Goal: Task Accomplishment & Management: Manage account settings

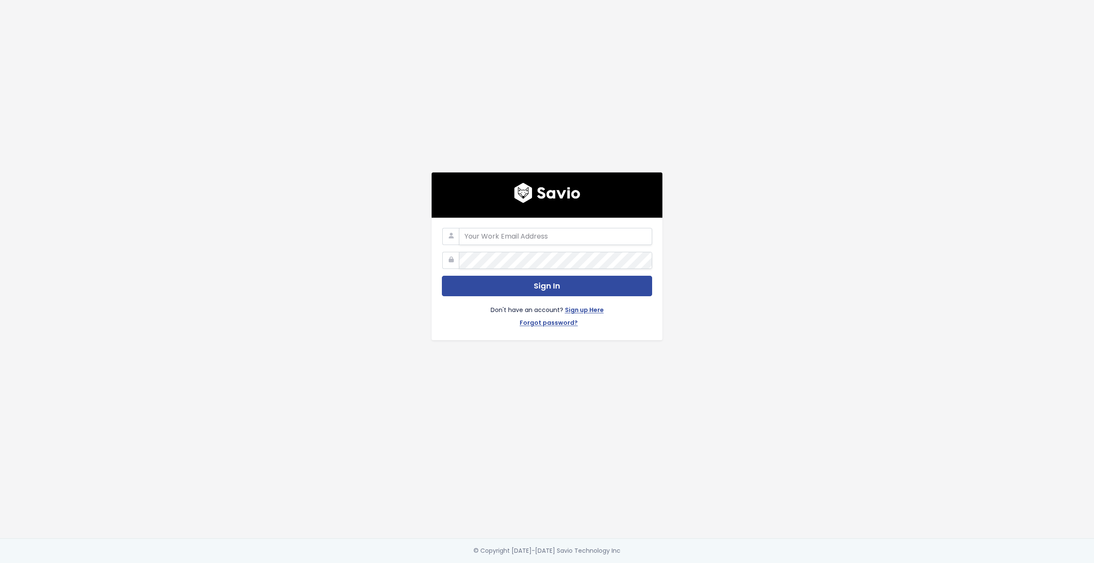
click at [639, 563] on com-1password-button at bounding box center [547, 563] width 1094 height 0
type input "customerservice@hole19golf.com"
click at [390, 260] on div "customerservice@hole19golf.com Sign In Don't have an account? Sign up Here Forg…" at bounding box center [546, 269] width 487 height 539
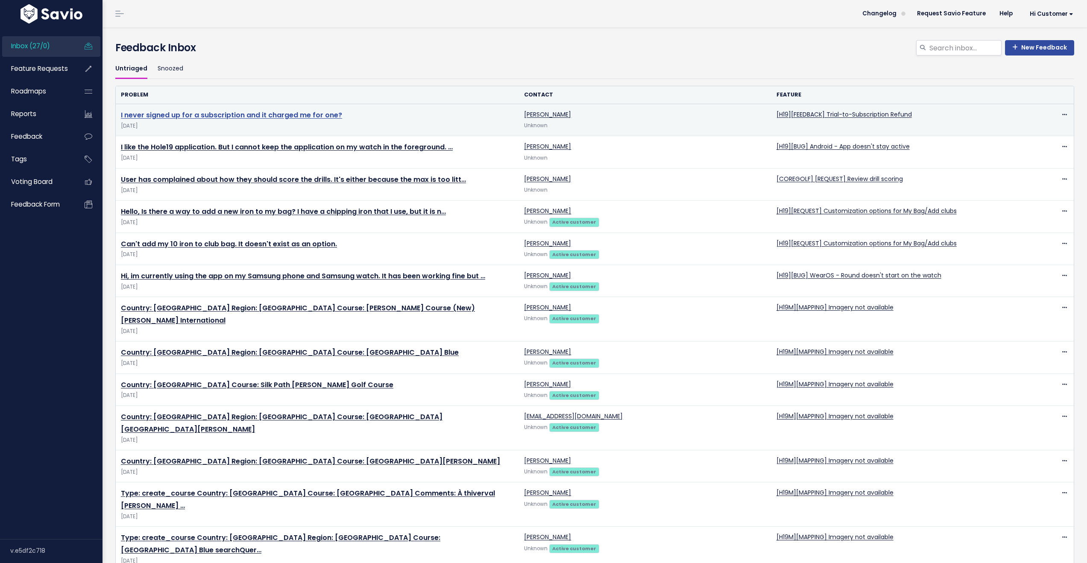
click at [288, 116] on link "I never signed up for a subscription and it charged me for one?" at bounding box center [231, 115] width 221 height 10
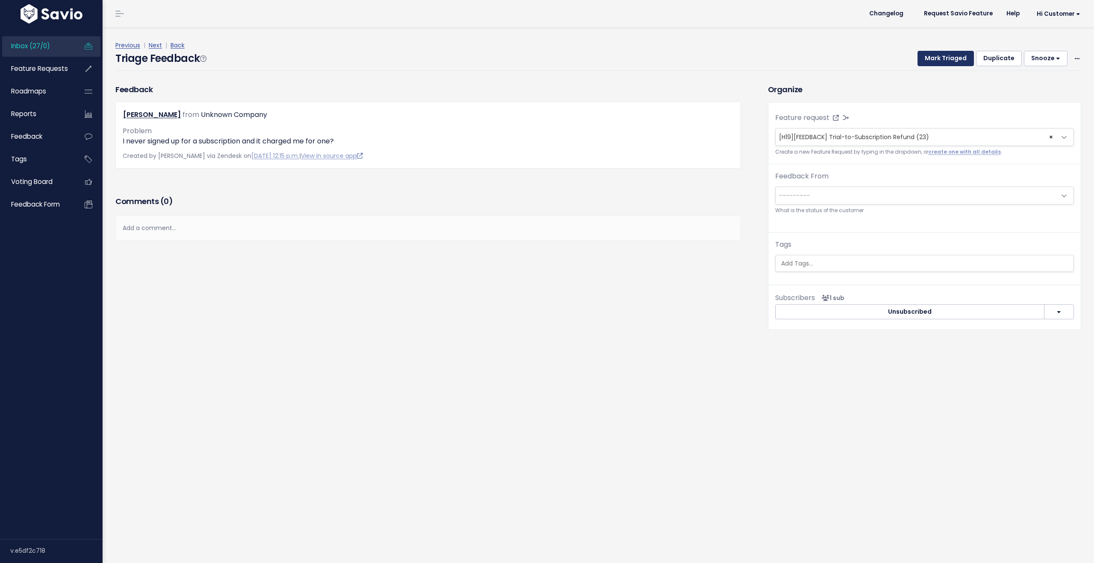
click at [926, 56] on button "Mark Triaged" at bounding box center [945, 58] width 56 height 15
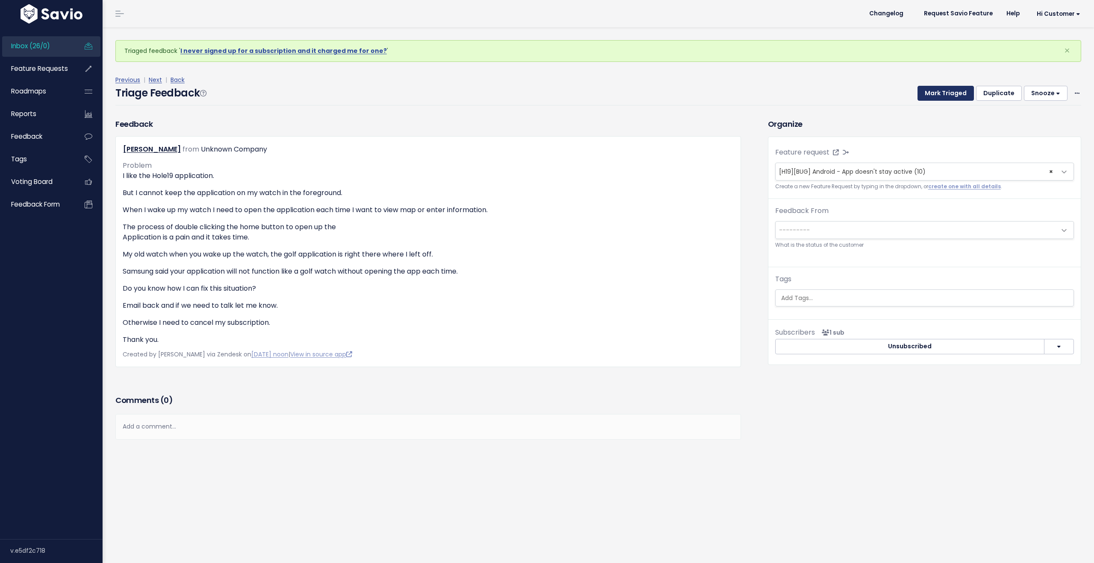
click at [935, 94] on button "Mark Triaged" at bounding box center [945, 93] width 56 height 15
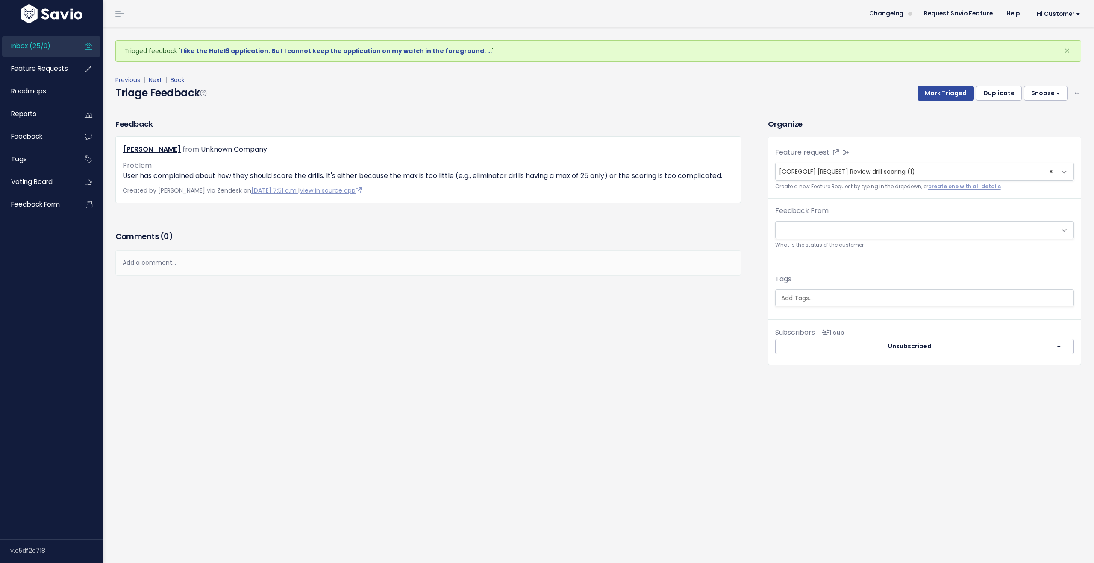
click at [50, 46] on span "Inbox (25/0)" at bounding box center [30, 45] width 39 height 9
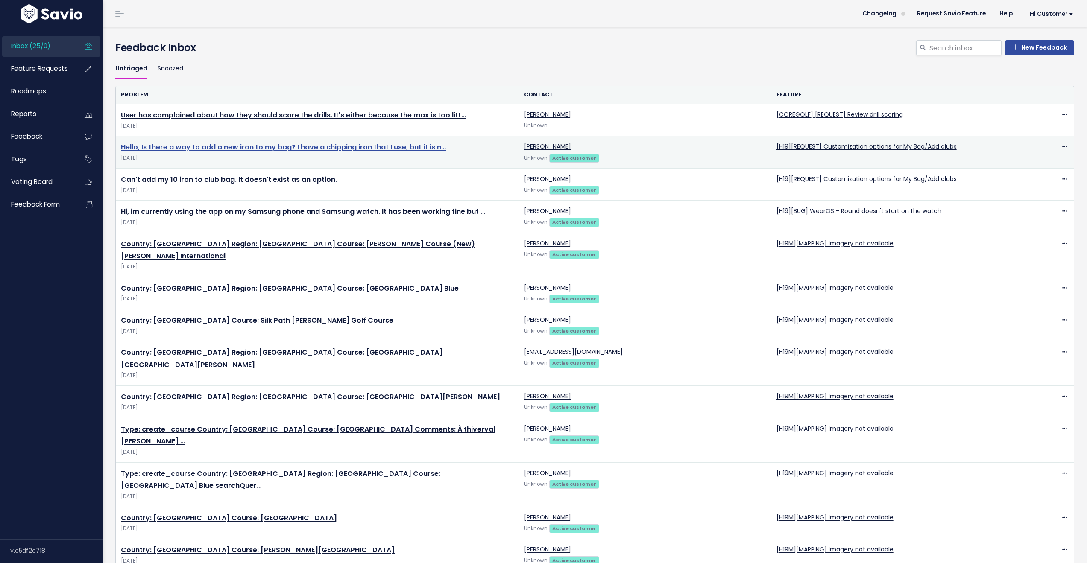
click at [370, 145] on link "Hello, Is there a way to add a new iron to my bag? I have a chipping iron that …" at bounding box center [283, 147] width 325 height 10
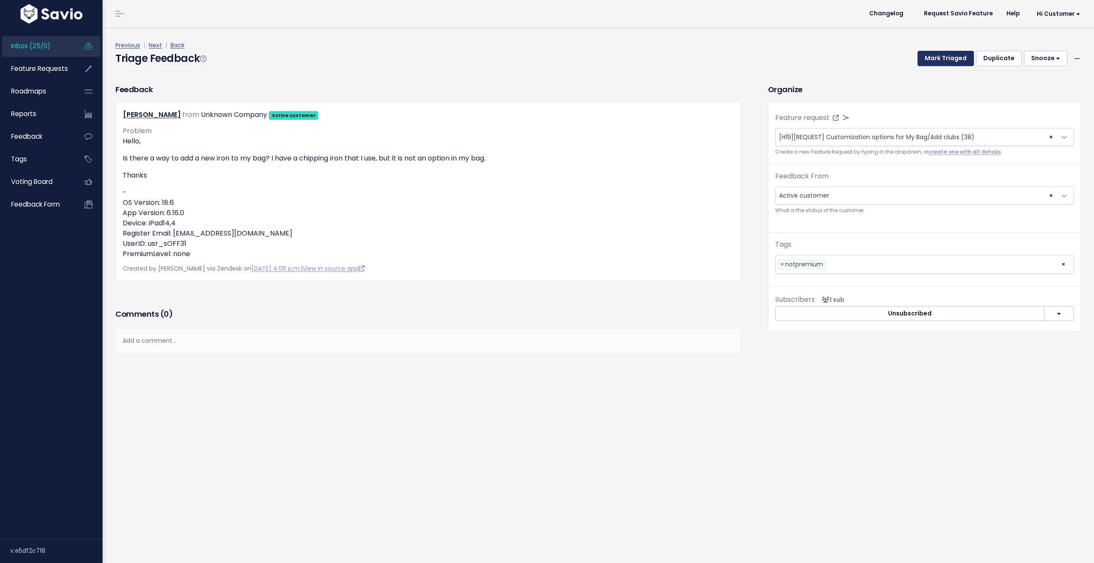
click at [944, 60] on button "Mark Triaged" at bounding box center [945, 58] width 56 height 15
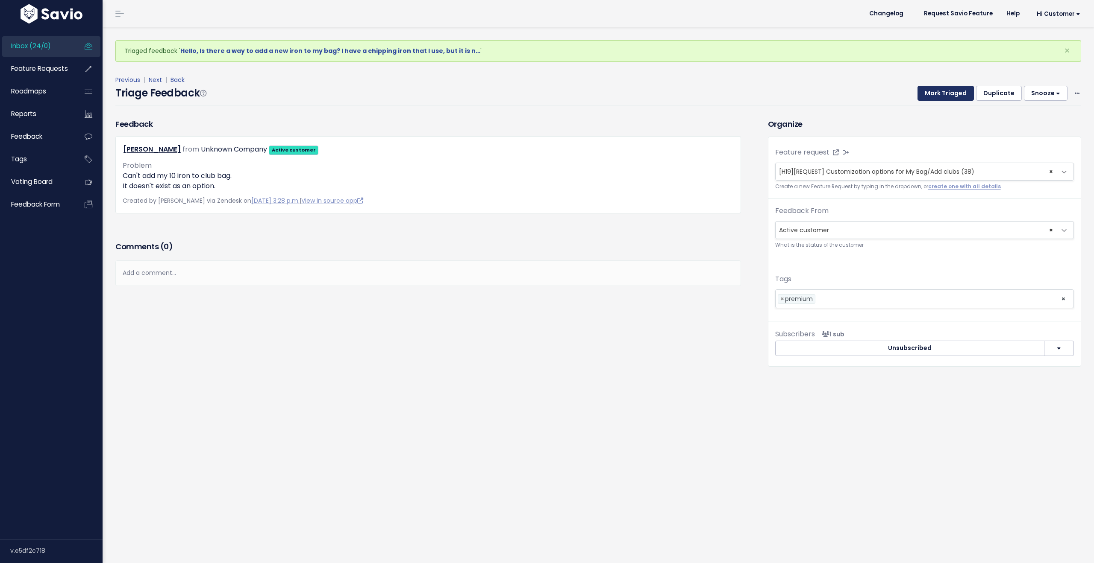
click at [942, 94] on button "Mark Triaged" at bounding box center [945, 93] width 56 height 15
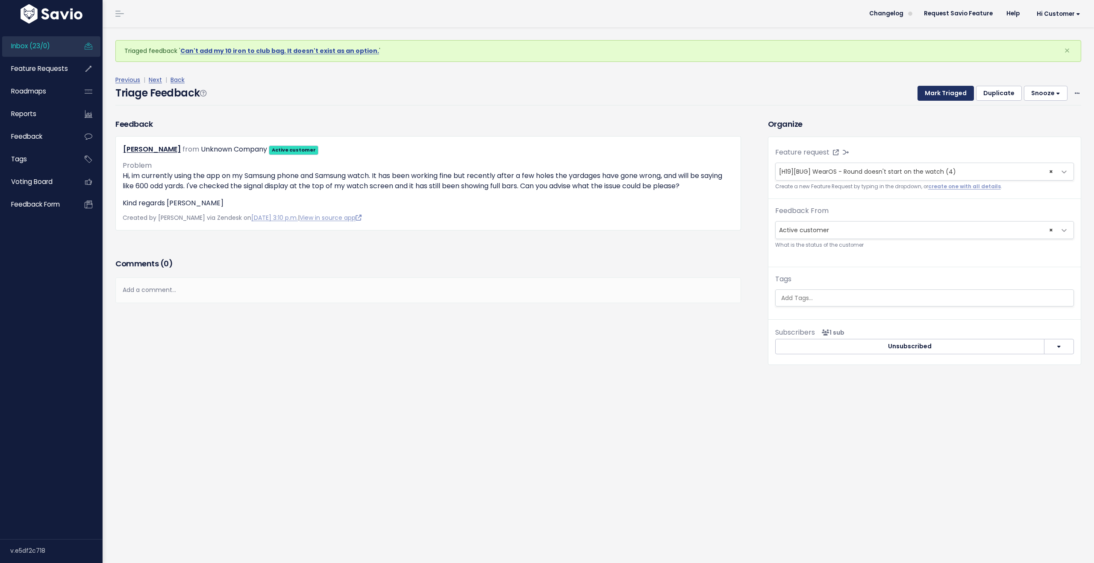
click at [942, 94] on button "Mark Triaged" at bounding box center [945, 93] width 56 height 15
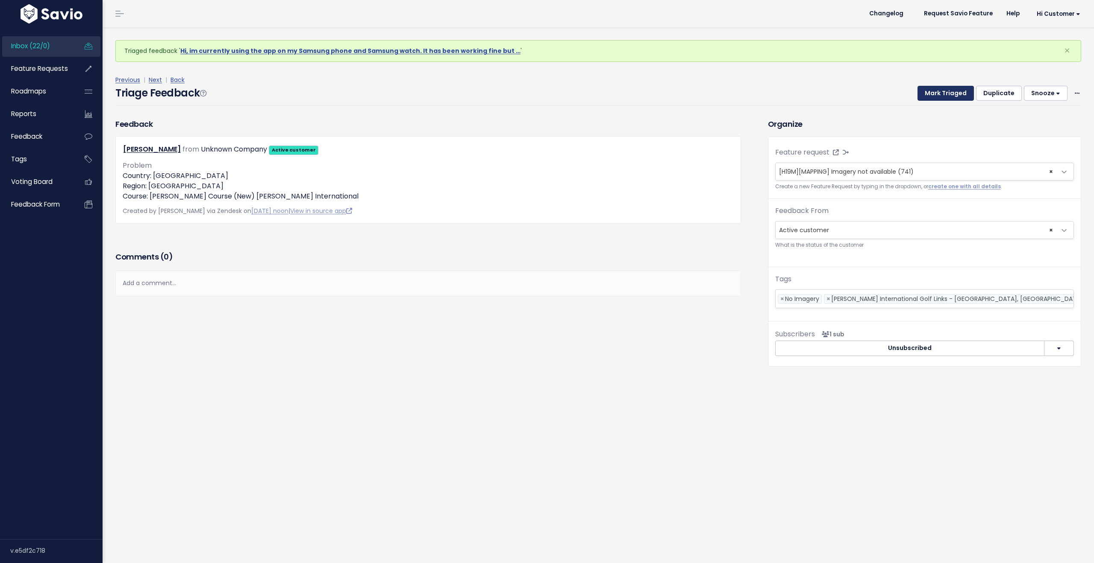
click at [942, 94] on button "Mark Triaged" at bounding box center [945, 93] width 56 height 15
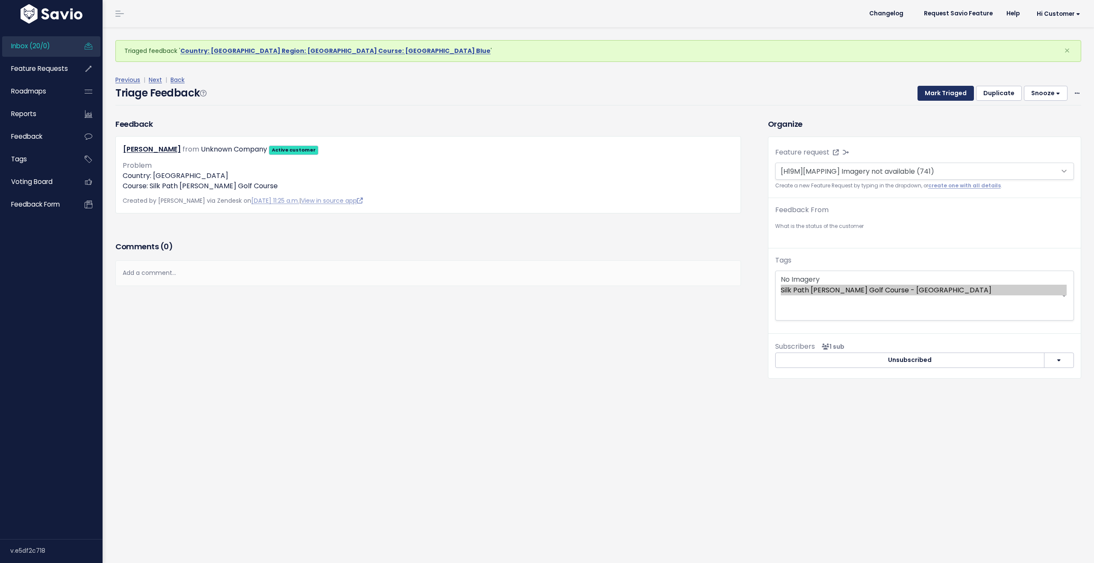
click at [942, 94] on button "Mark Triaged" at bounding box center [945, 93] width 56 height 15
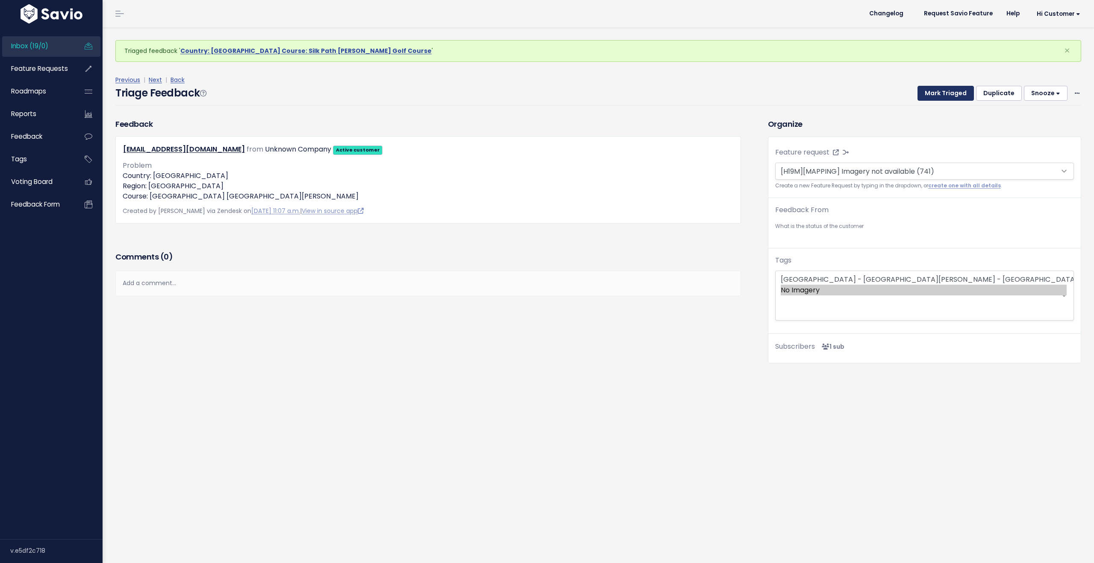
click at [942, 94] on button "Mark Triaged" at bounding box center [945, 93] width 56 height 15
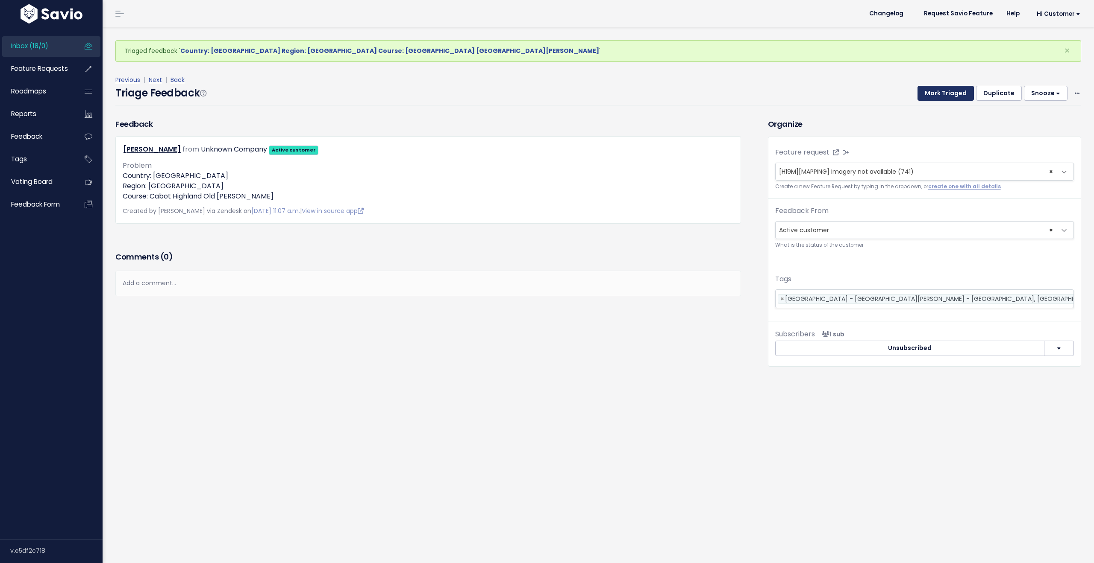
click at [942, 94] on button "Mark Triaged" at bounding box center [945, 93] width 56 height 15
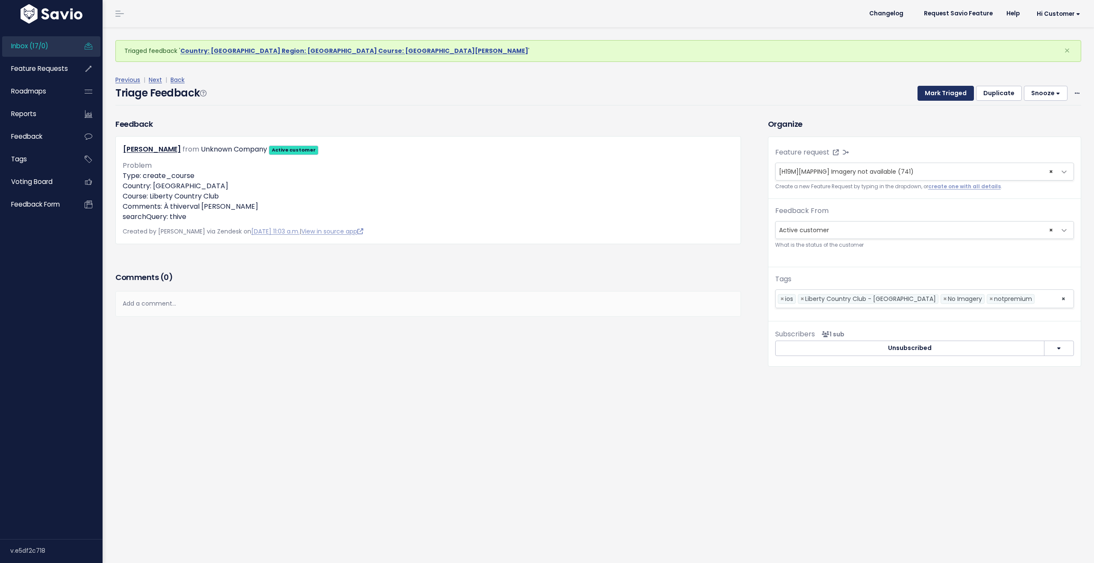
click at [942, 94] on button "Mark Triaged" at bounding box center [945, 93] width 56 height 15
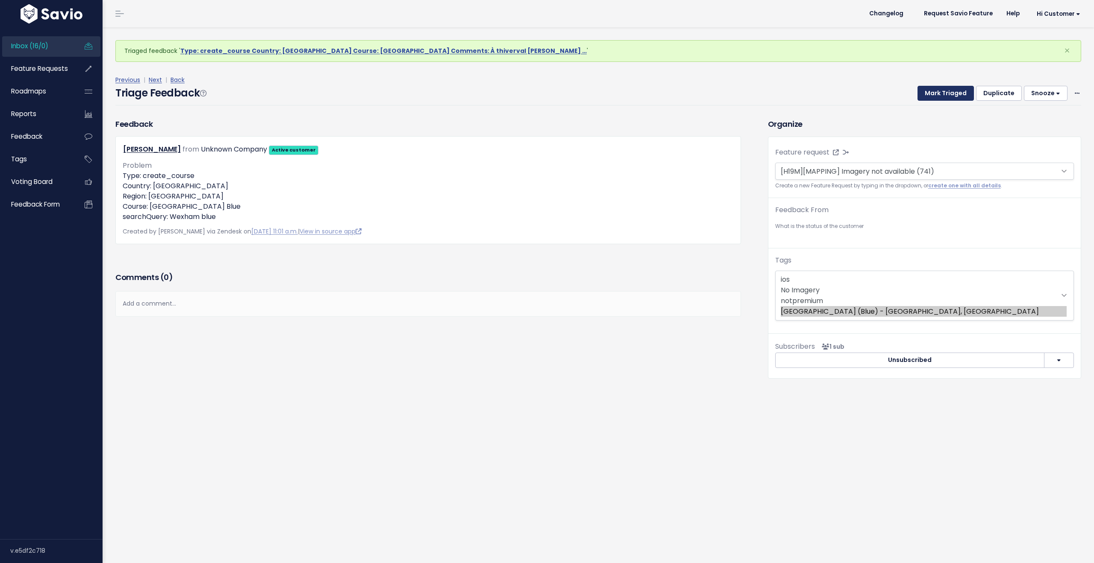
click at [942, 94] on button "Mark Triaged" at bounding box center [945, 93] width 56 height 15
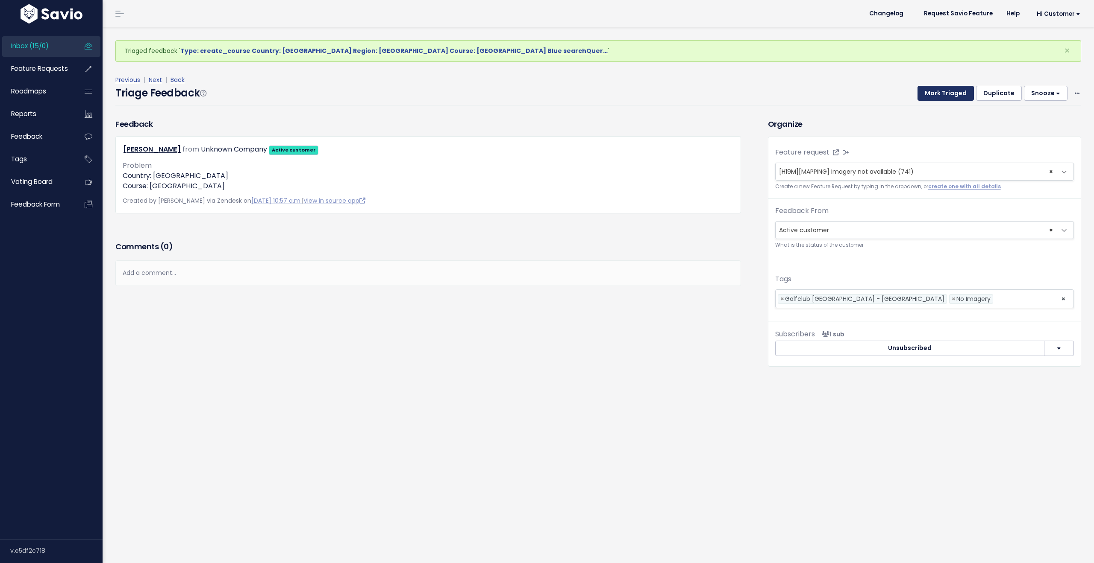
click at [942, 94] on button "Mark Triaged" at bounding box center [945, 93] width 56 height 15
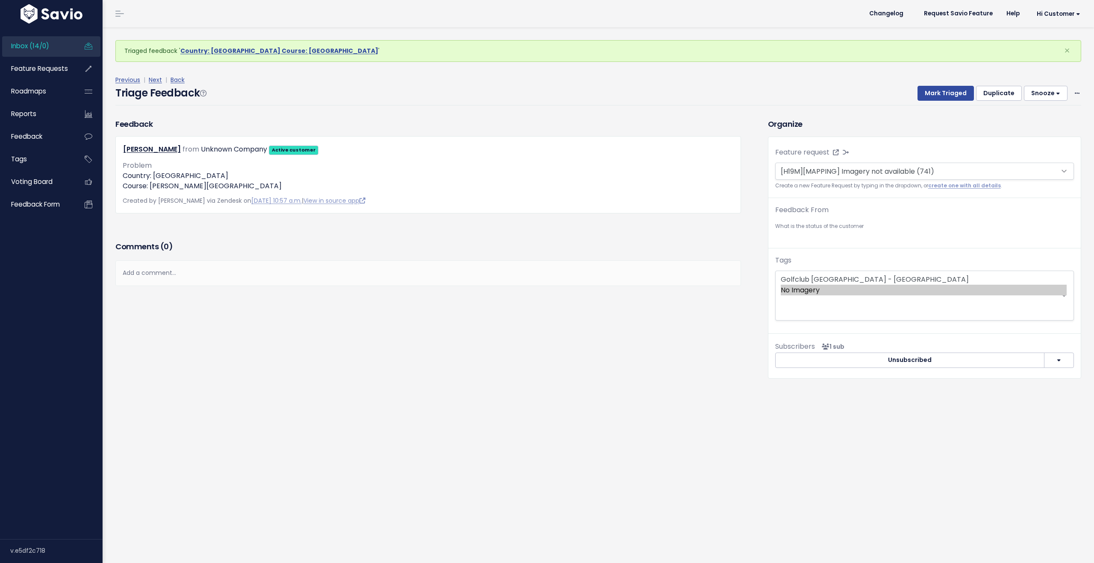
click at [942, 94] on button "Mark Triaged" at bounding box center [945, 93] width 56 height 15
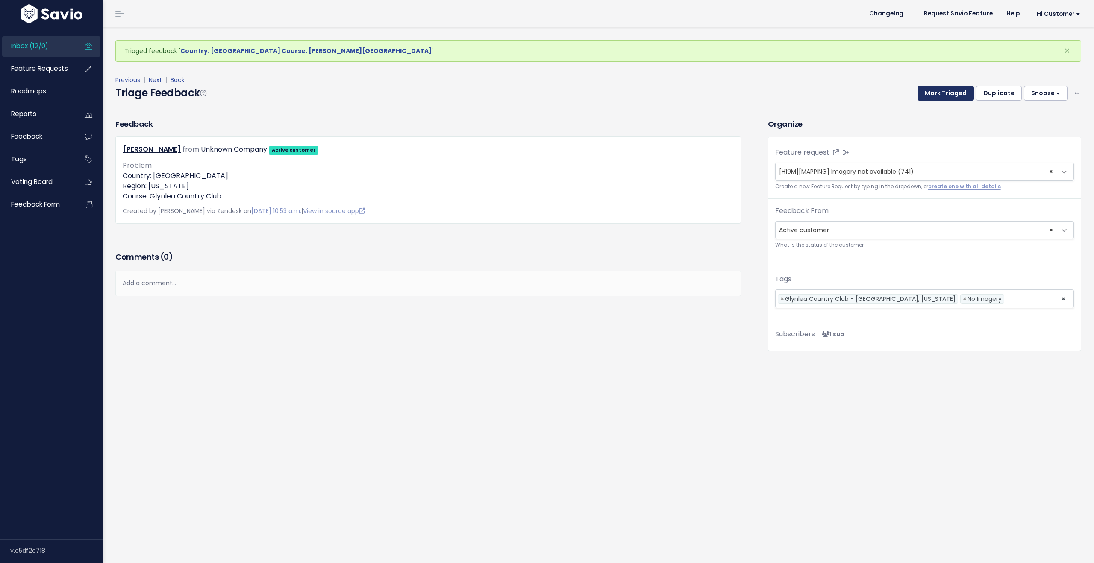
click at [942, 94] on button "Mark Triaged" at bounding box center [945, 93] width 56 height 15
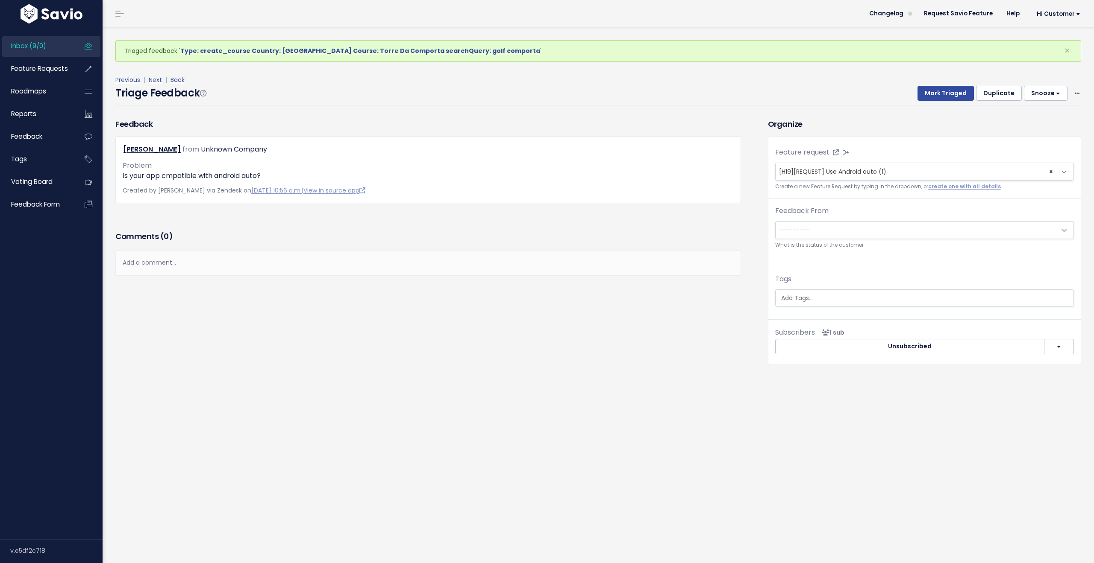
click at [44, 46] on span "Inbox (9/0)" at bounding box center [28, 45] width 35 height 9
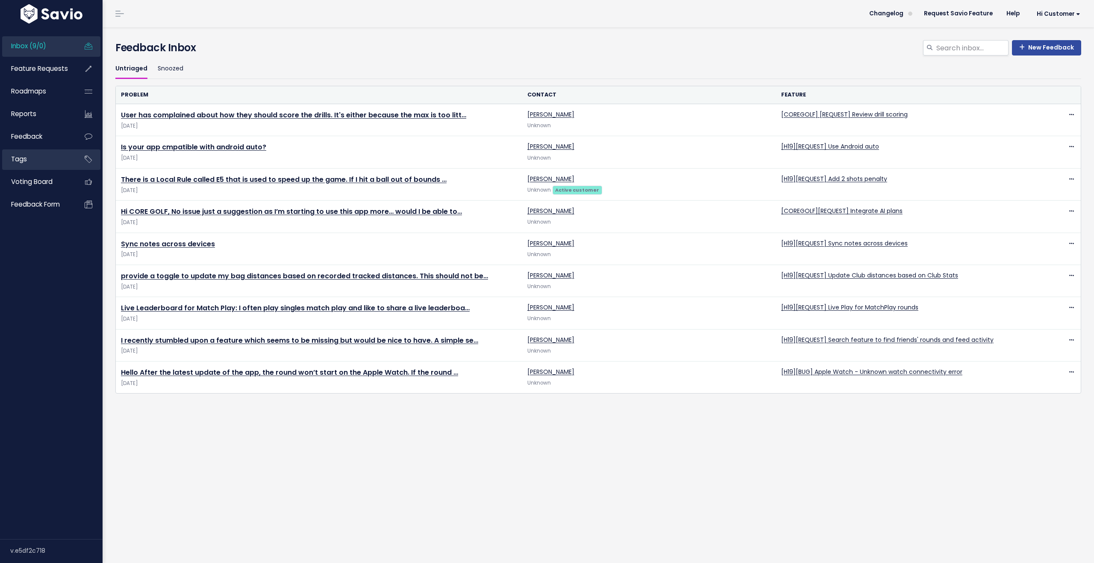
click at [36, 157] on link "Tags" at bounding box center [36, 160] width 69 height 20
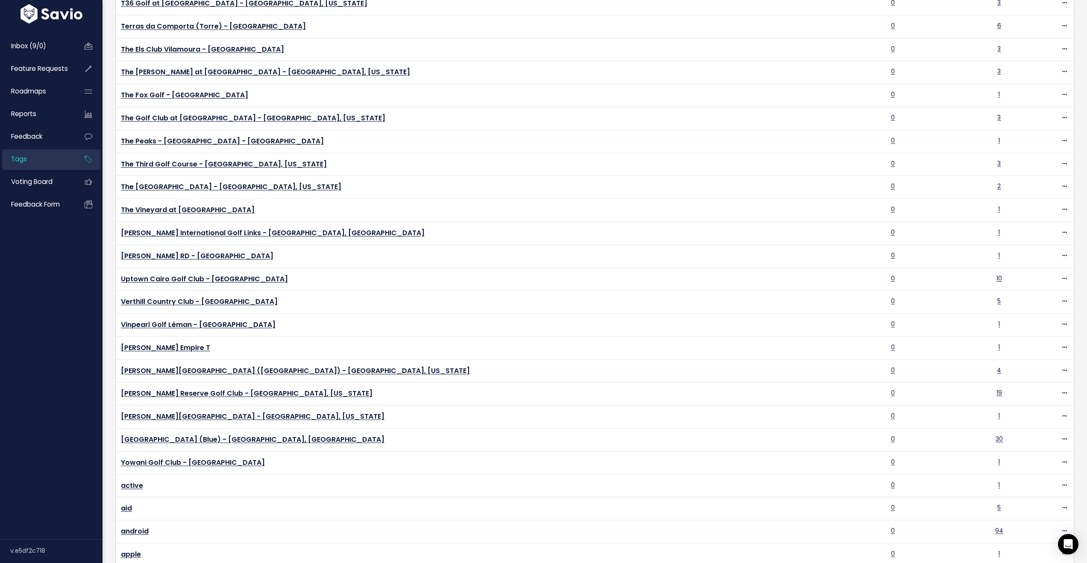
scroll to position [1917, 0]
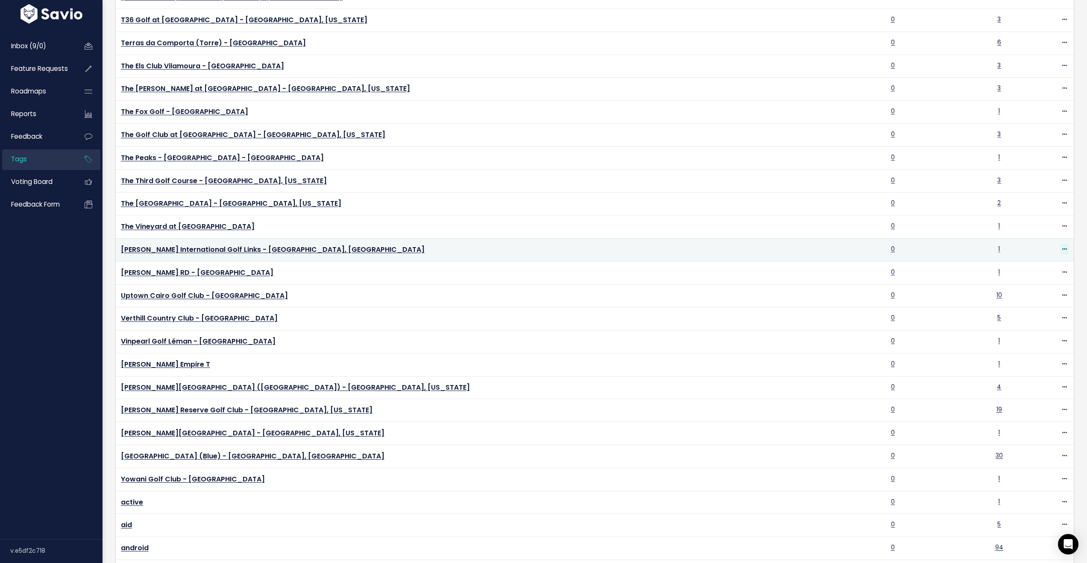
click at [1062, 247] on icon at bounding box center [1064, 250] width 5 height 6
click at [1019, 267] on link "Edit" at bounding box center [1032, 268] width 62 height 17
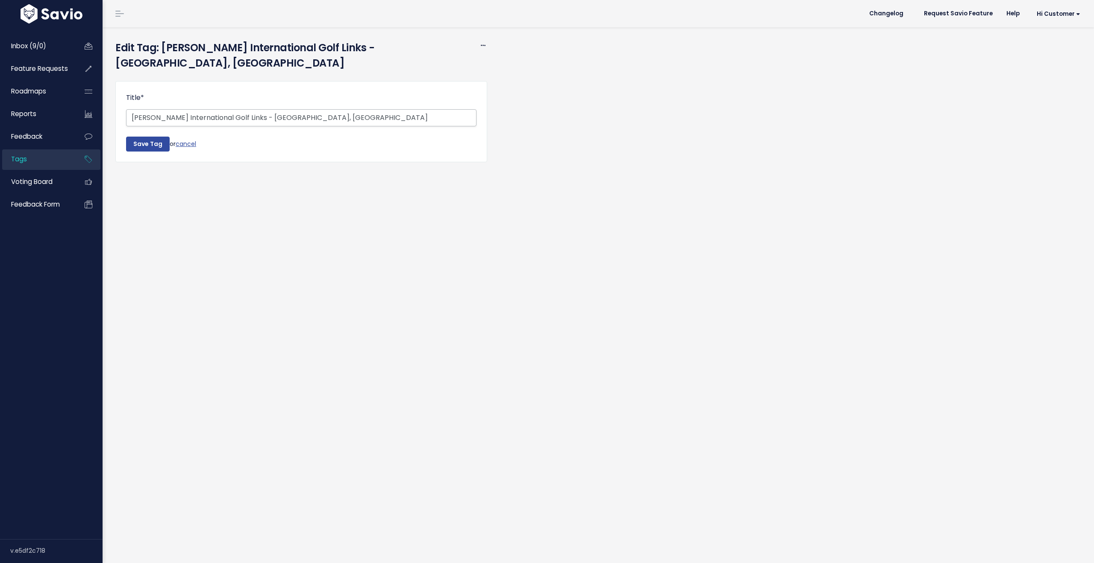
click at [234, 109] on input "Trump International Golf Links - UK, Scotland" at bounding box center [301, 117] width 350 height 17
type input "[PERSON_NAME] International Golf Links (New) - [GEOGRAPHIC_DATA], [GEOGRAPHIC_D…"
click at [153, 137] on input "Save Tag" at bounding box center [148, 144] width 44 height 15
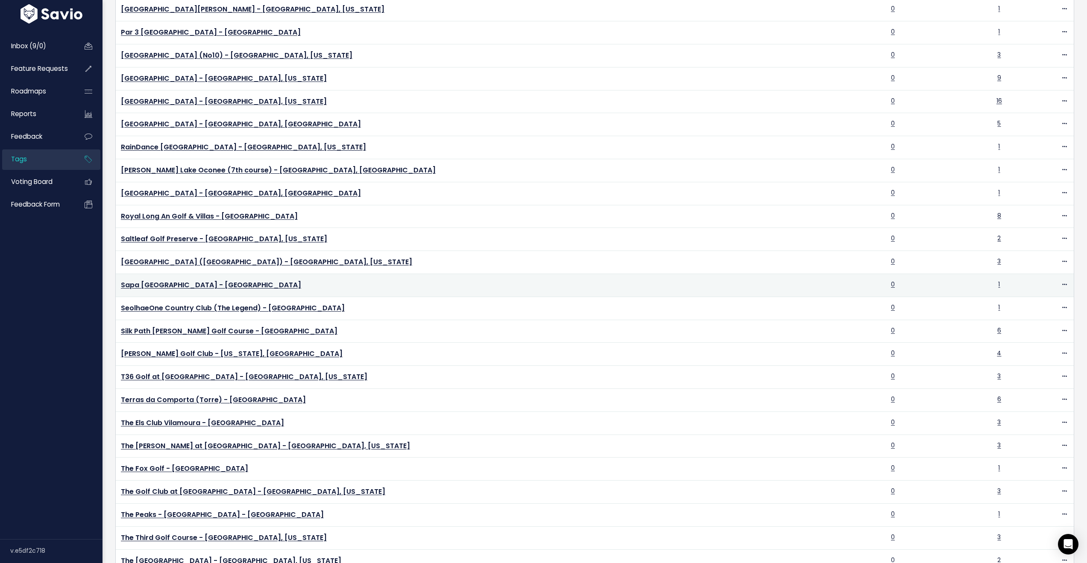
scroll to position [1709, 0]
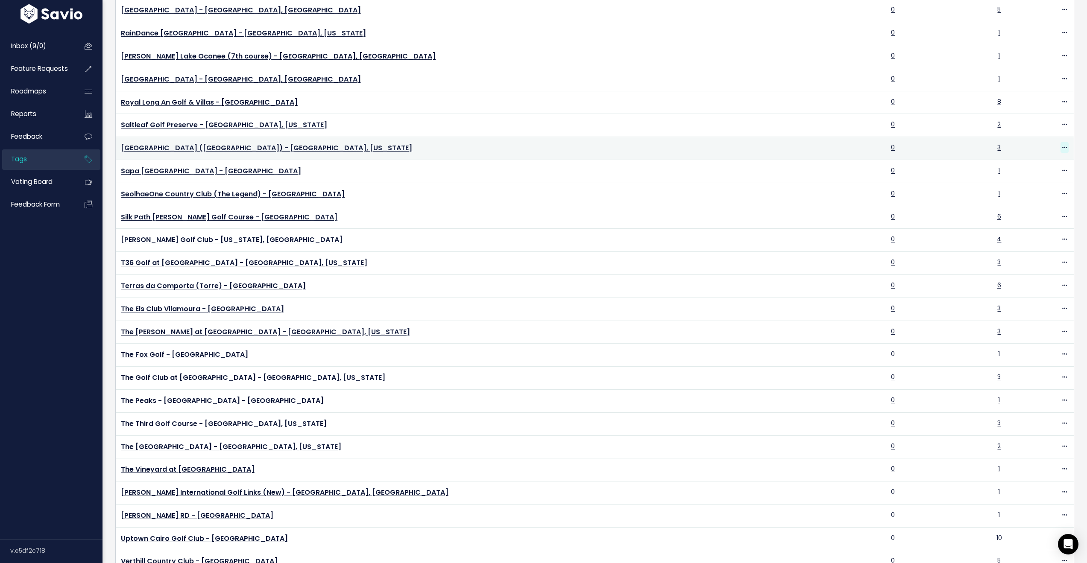
click at [1062, 148] on icon at bounding box center [1064, 148] width 5 height 6
click at [1020, 201] on link "Delete" at bounding box center [1032, 200] width 62 height 17
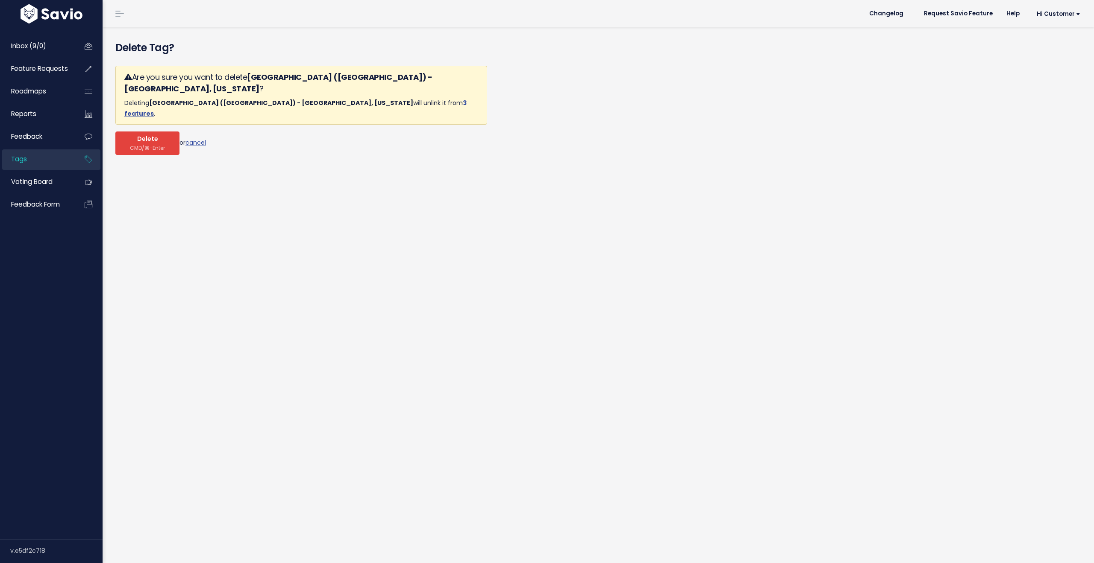
click at [160, 132] on button "Delete CMD/⌘-Enter" at bounding box center [147, 143] width 64 height 23
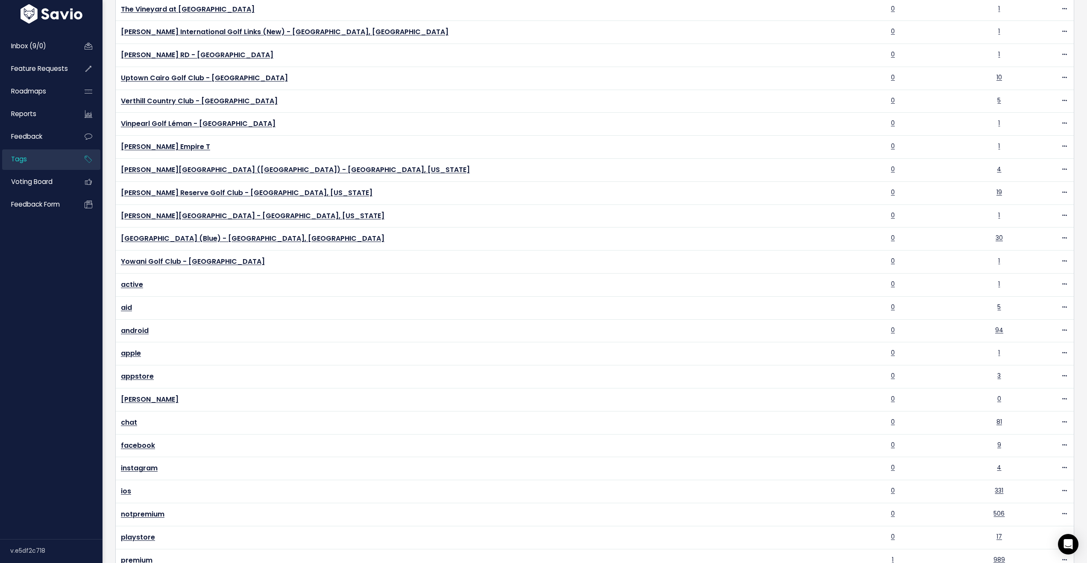
scroll to position [2043, 0]
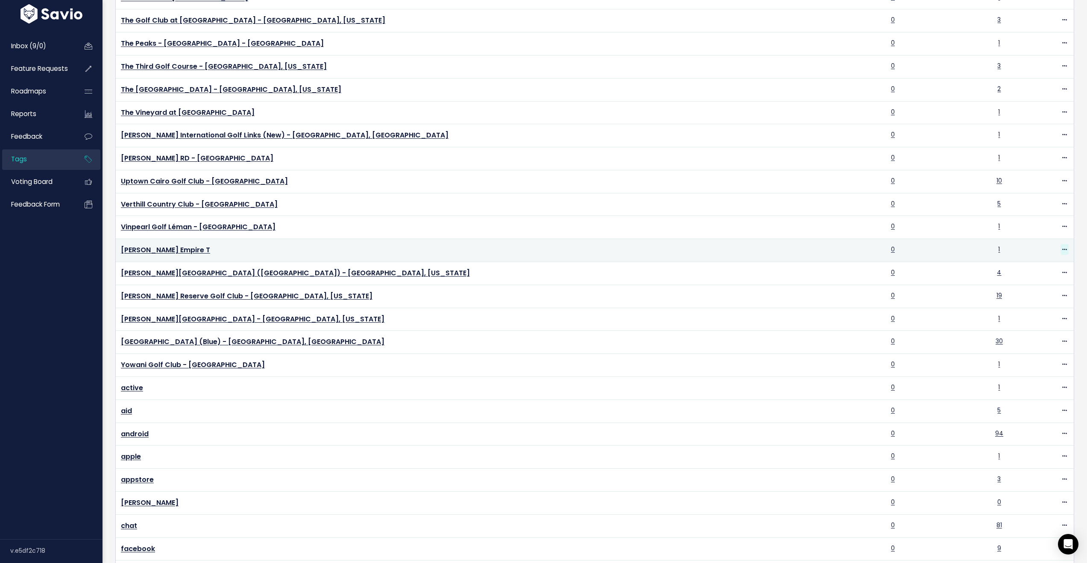
click at [1062, 249] on icon at bounding box center [1064, 250] width 5 height 6
click at [1024, 265] on link "Edit" at bounding box center [1032, 269] width 62 height 17
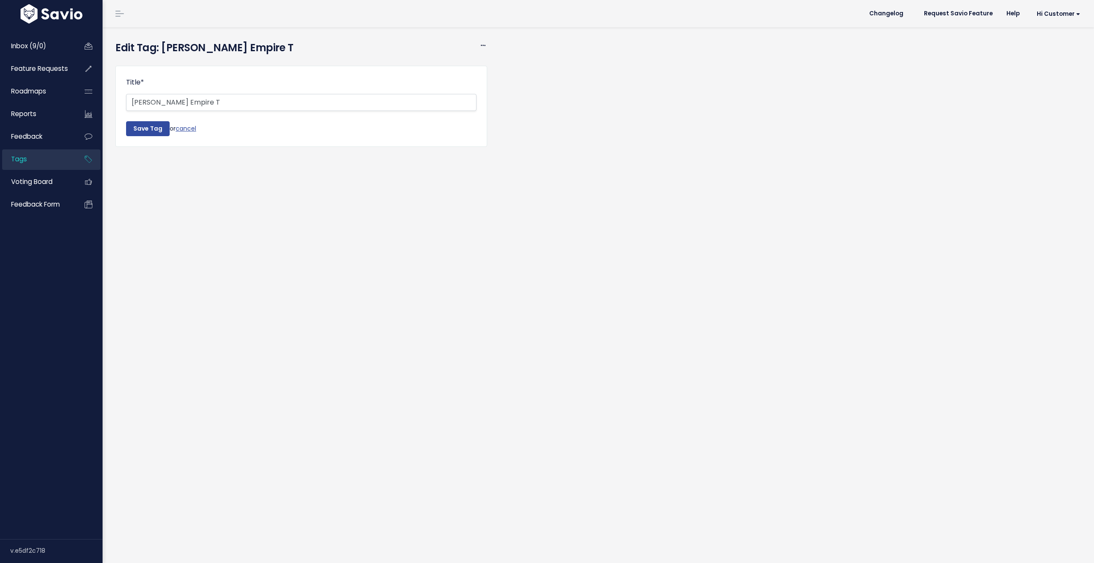
drag, startPoint x: 212, startPoint y: 101, endPoint x: 21, endPoint y: 102, distance: 191.4
click at [21, 102] on div "Inbox (9/0) Feature Requests Roadmaps" at bounding box center [547, 281] width 1094 height 563
type input "[PERSON_NAME] Empire T&T Golf Club - [GEOGRAPHIC_DATA]"
click at [140, 126] on input "Save Tag" at bounding box center [148, 128] width 44 height 15
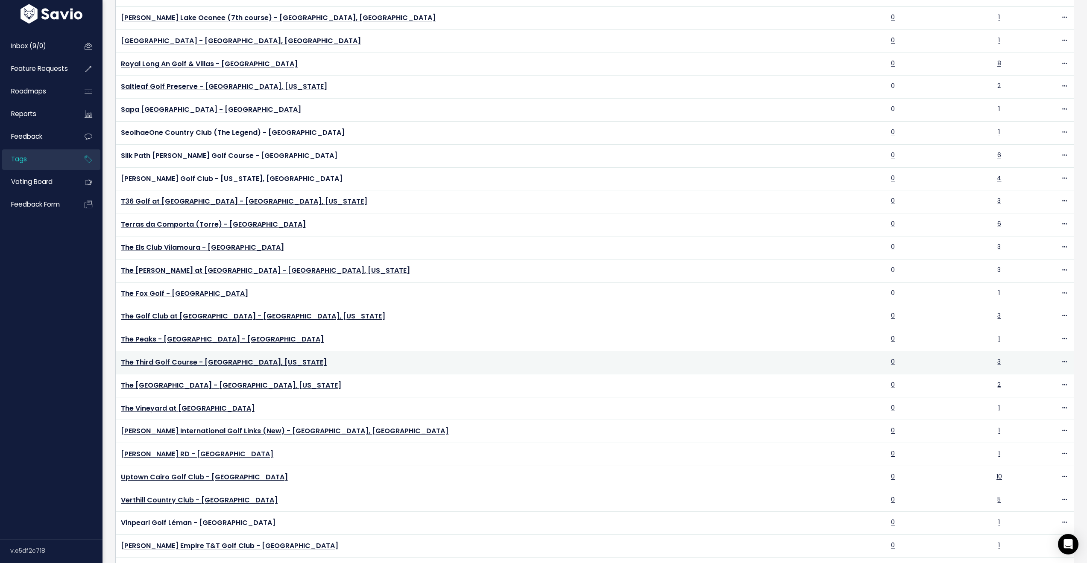
scroll to position [1709, 0]
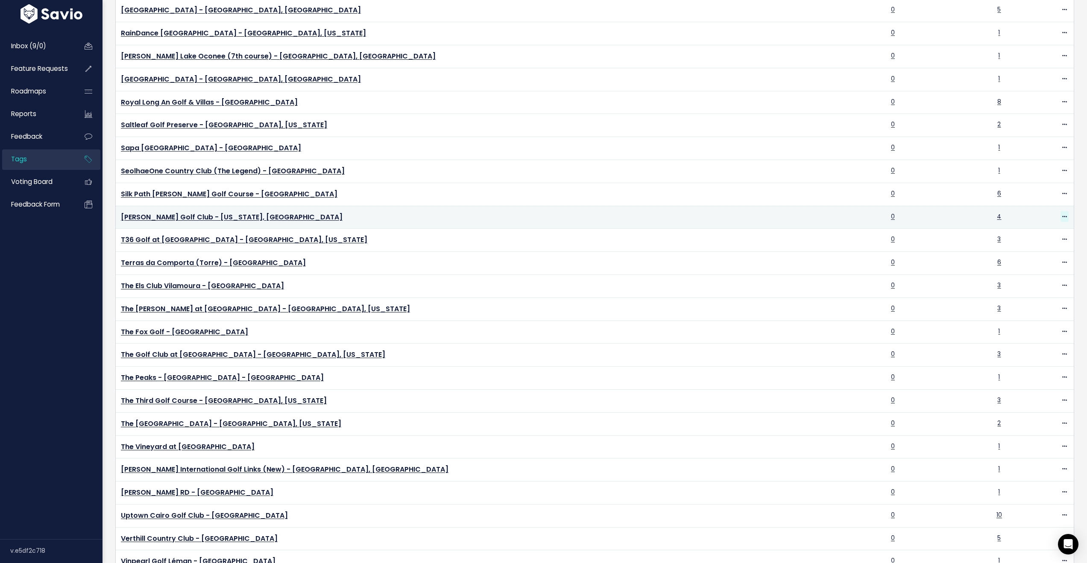
click at [1062, 219] on icon at bounding box center [1064, 217] width 5 height 6
click at [1019, 233] on link "Edit" at bounding box center [1032, 235] width 62 height 17
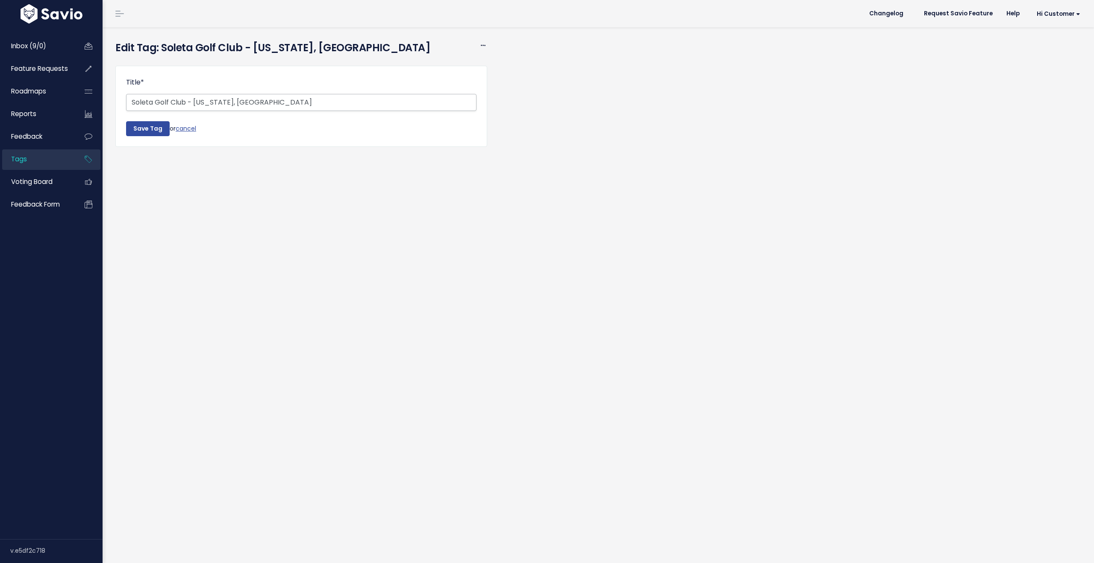
click at [194, 103] on input "Soleta Golf Club - [US_STATE], [GEOGRAPHIC_DATA]" at bounding box center [301, 102] width 350 height 17
click at [257, 102] on input "Soleta Golf Club - USA, Florida, USA" at bounding box center [301, 102] width 350 height 17
type input "Soleta Golf Club - USA, Florida"
click at [145, 134] on input "Save Tag" at bounding box center [148, 128] width 44 height 15
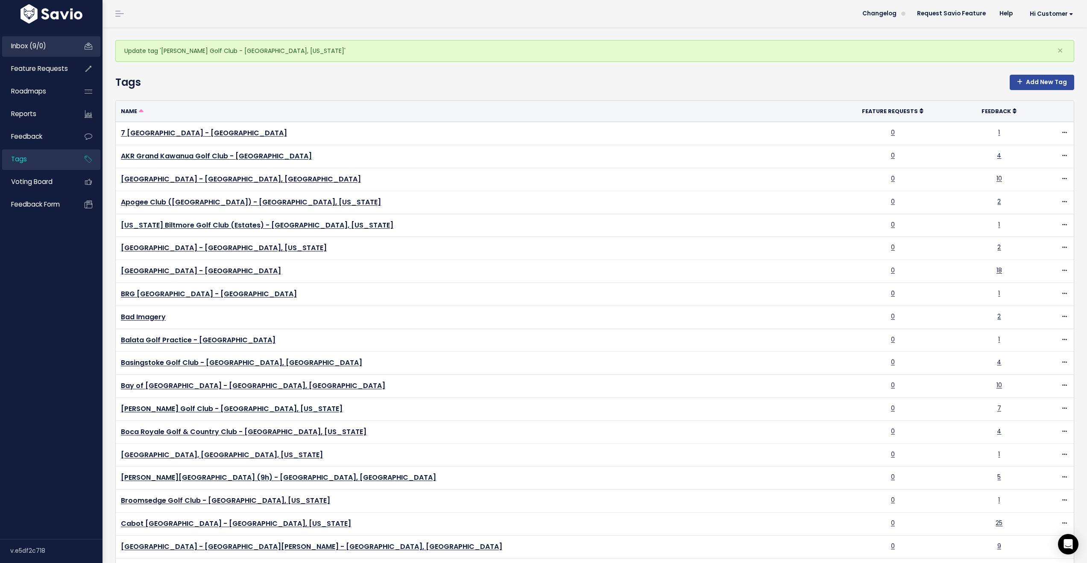
click at [34, 46] on span "Inbox (9/0)" at bounding box center [28, 45] width 35 height 9
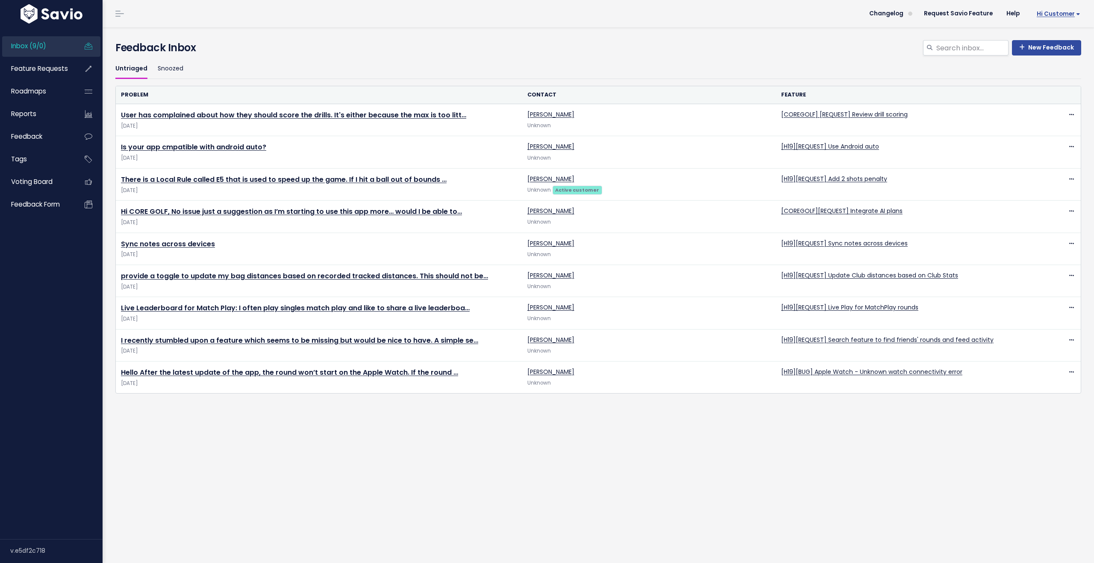
click at [1044, 17] on span "Hi Customer" at bounding box center [1058, 14] width 44 height 6
click at [1032, 128] on link "API Access" at bounding box center [1052, 122] width 63 height 17
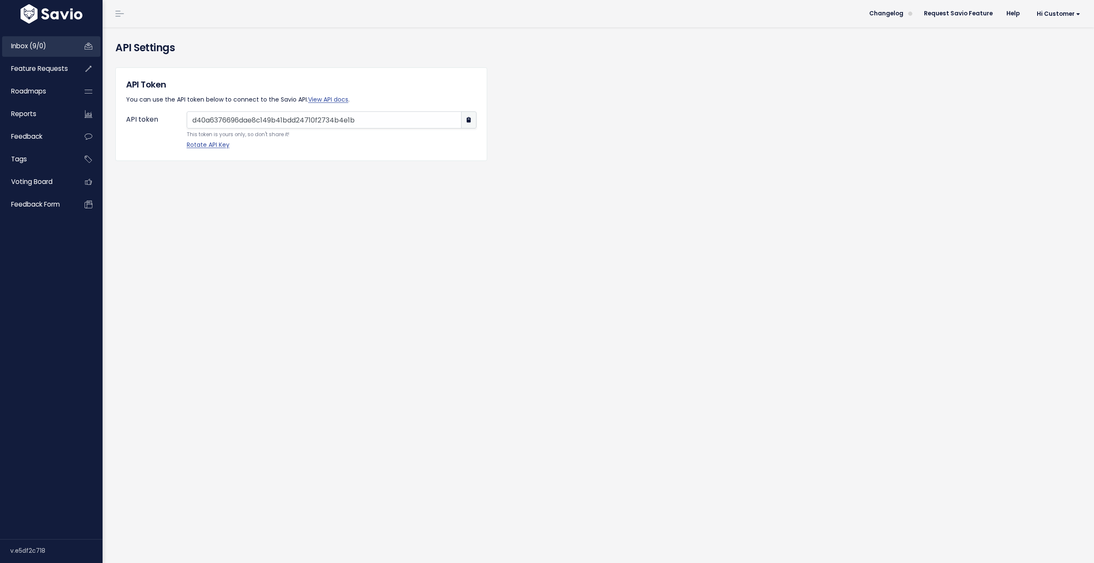
click at [25, 43] on span "Inbox (9/0)" at bounding box center [28, 45] width 35 height 9
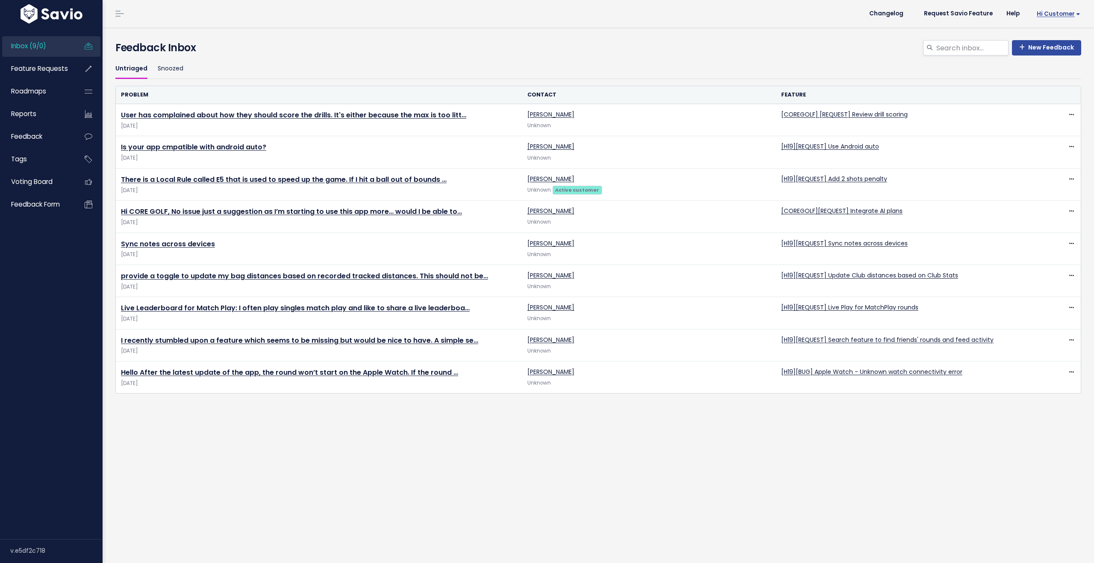
click at [1068, 14] on span "Hi Customer" at bounding box center [1058, 14] width 44 height 6
click at [1038, 139] on link "Logout" at bounding box center [1052, 138] width 63 height 17
